Goal: Information Seeking & Learning: Learn about a topic

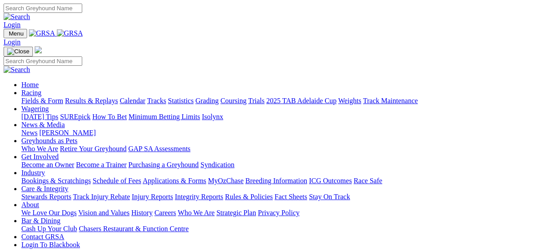
click at [101, 97] on link "Results & Replays" at bounding box center [91, 101] width 53 height 8
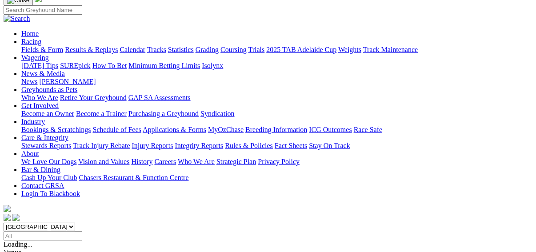
scroll to position [71, 0]
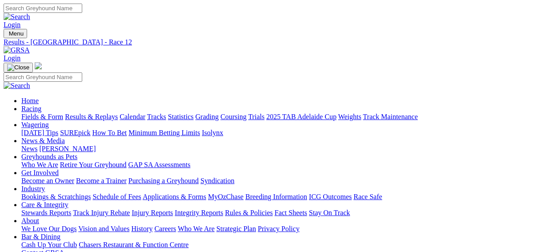
scroll to position [71, 0]
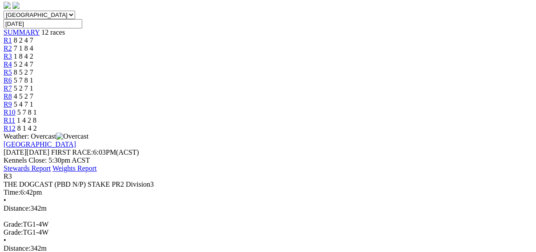
scroll to position [285, 0]
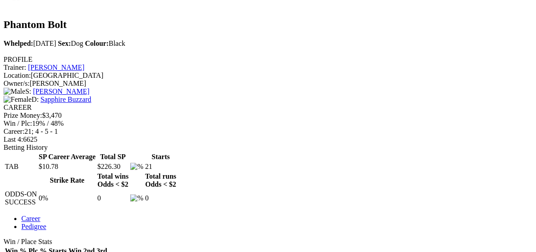
scroll to position [275, 0]
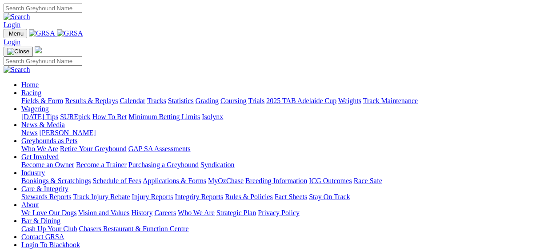
click at [94, 97] on link "Results & Replays" at bounding box center [91, 101] width 53 height 8
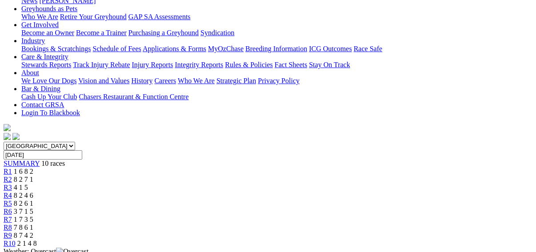
scroll to position [214, 0]
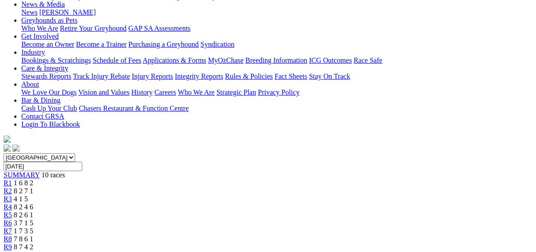
scroll to position [214, 0]
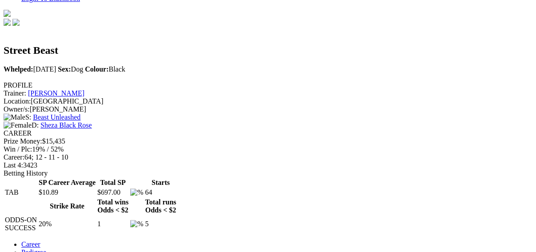
scroll to position [249, 0]
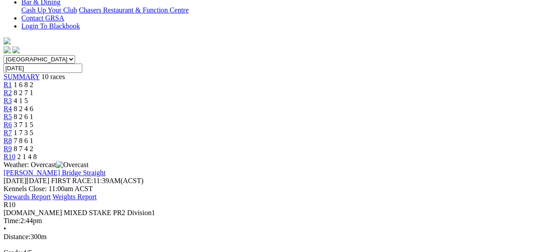
scroll to position [320, 0]
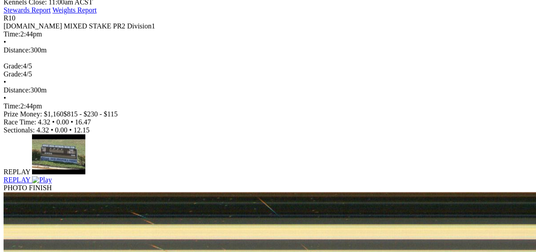
scroll to position [427, 0]
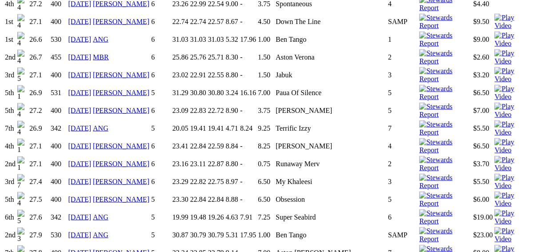
scroll to position [1174, 0]
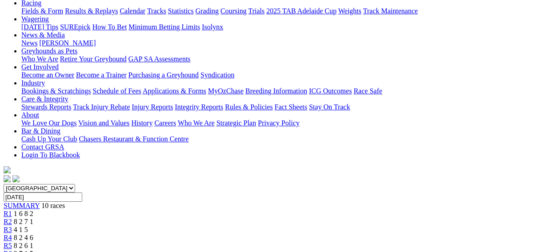
scroll to position [107, 0]
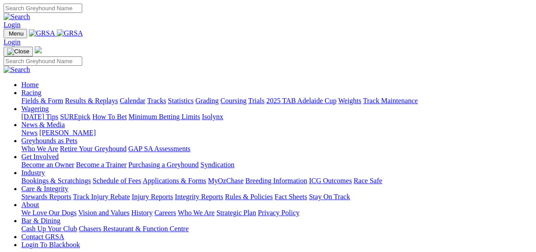
click at [26, 97] on link "Fields & Form" at bounding box center [42, 101] width 42 height 8
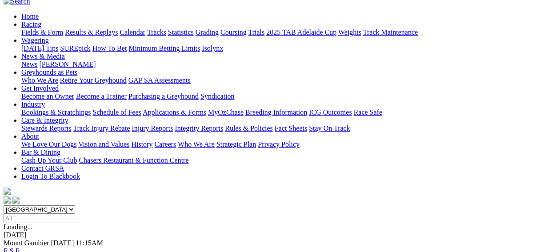
scroll to position [107, 0]
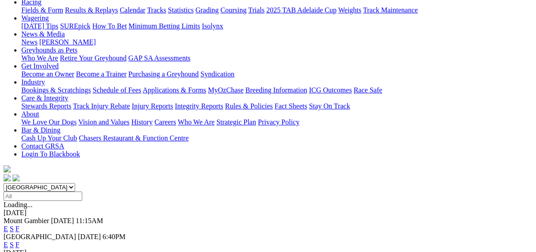
click at [20, 241] on link "F" at bounding box center [18, 245] width 4 height 8
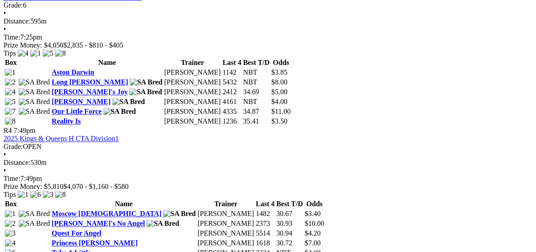
scroll to position [641, 0]
